Goal: Transaction & Acquisition: Purchase product/service

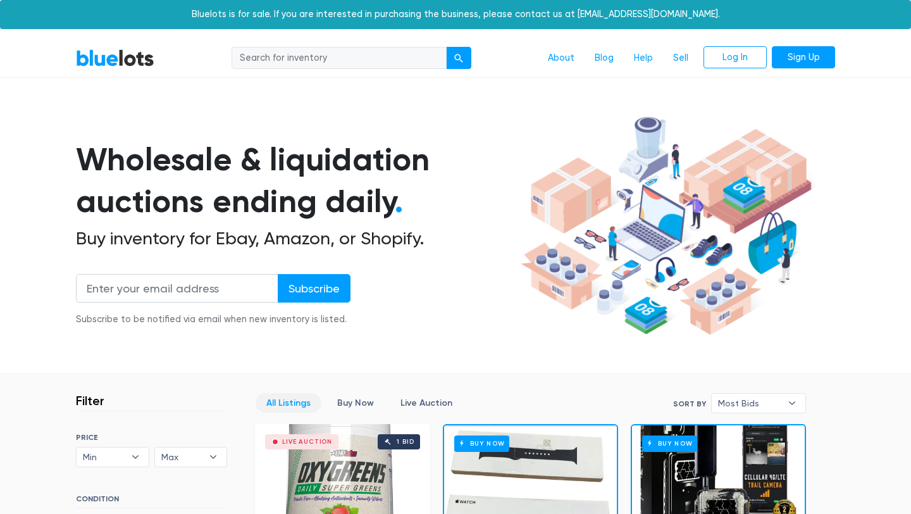
click at [312, 61] on input "search" at bounding box center [339, 58] width 215 height 23
type input "shoes"
click at [446, 47] on button "submit" at bounding box center [458, 58] width 25 height 23
